Goal: Check status: Check status

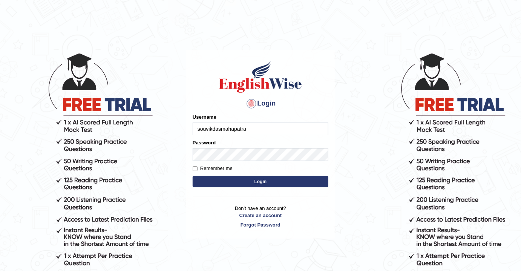
type input "souvikdasmahapatra"
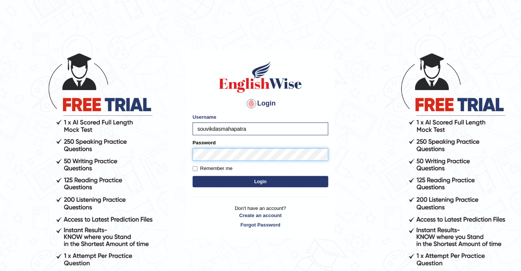
click at [193, 176] on button "Login" at bounding box center [261, 181] width 136 height 11
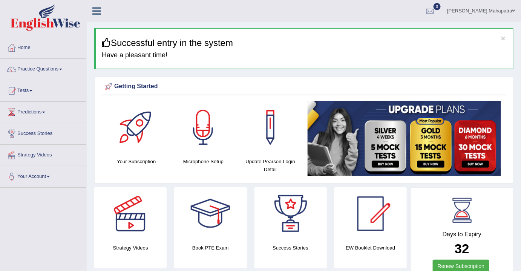
click at [22, 90] on link "Tests" at bounding box center [43, 89] width 86 height 19
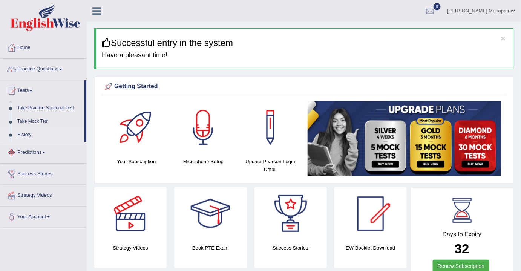
click at [28, 134] on link "History" at bounding box center [49, 135] width 70 height 14
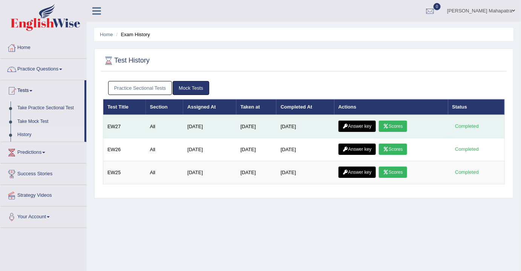
click at [373, 124] on link "Answer key" at bounding box center [356, 126] width 37 height 11
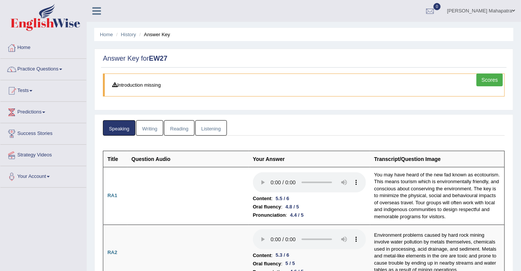
click at [217, 129] on link "Listening" at bounding box center [211, 127] width 32 height 15
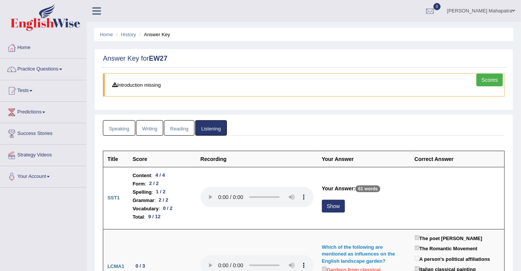
scroll to position [34, 0]
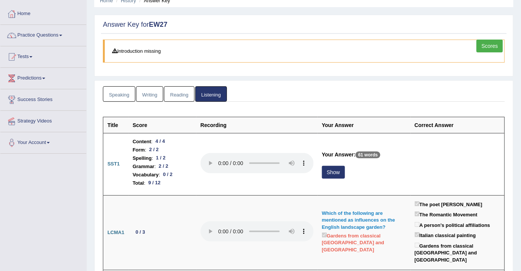
click at [138, 92] on link "Writing" at bounding box center [149, 93] width 27 height 15
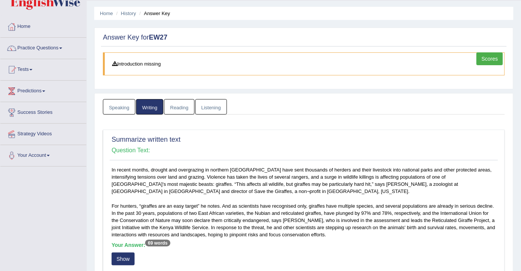
scroll to position [0, 0]
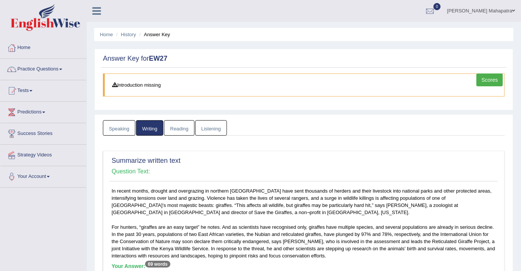
click at [205, 128] on link "Listening" at bounding box center [211, 127] width 32 height 15
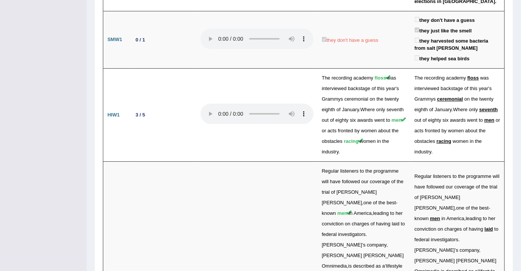
scroll to position [1748, 0]
